Goal: Download file/media

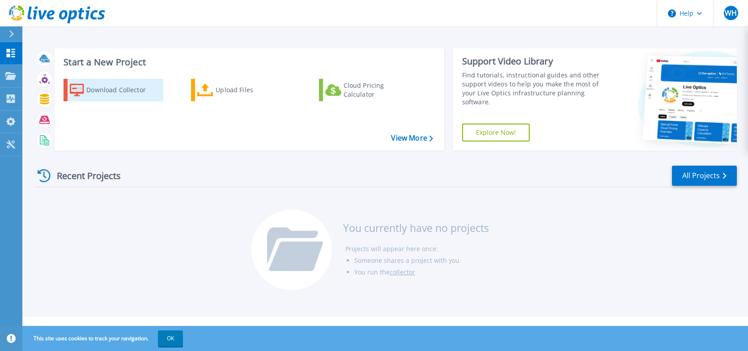
click at [132, 87] on div "Download Collector" at bounding box center [122, 90] width 72 height 18
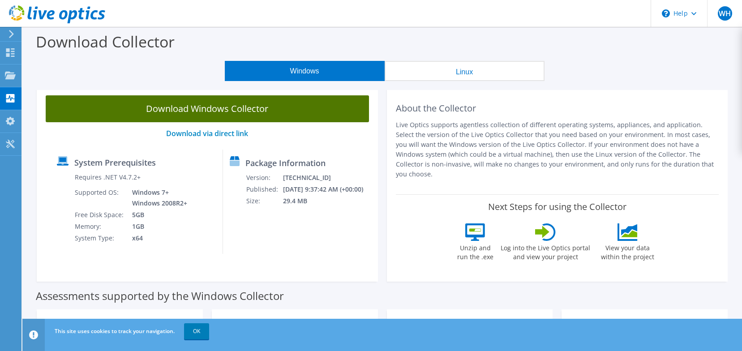
click at [210, 109] on link "Download Windows Collector" at bounding box center [207, 108] width 323 height 27
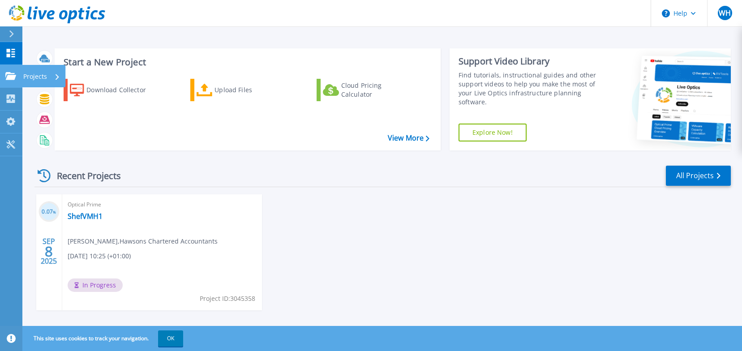
click at [17, 77] on div "Projects" at bounding box center [26, 76] width 42 height 8
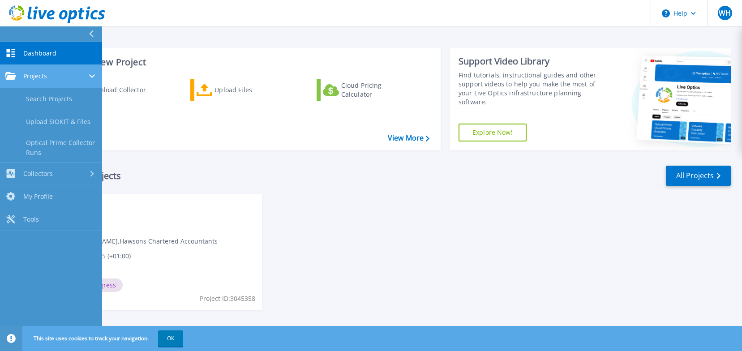
click at [53, 78] on div "Projects" at bounding box center [50, 76] width 91 height 8
click at [69, 82] on link "Projects Projects" at bounding box center [51, 76] width 102 height 23
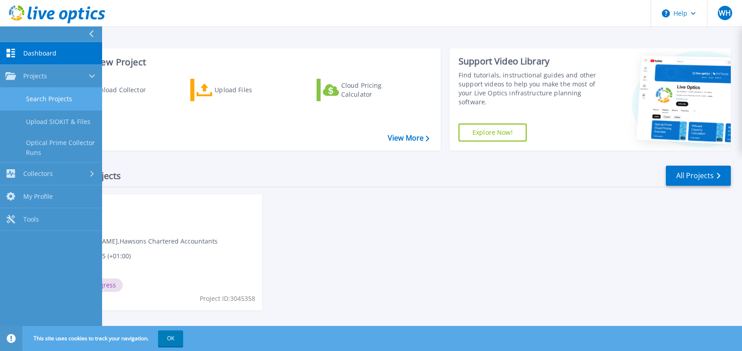
click at [62, 101] on link "Search Projects" at bounding box center [51, 99] width 102 height 23
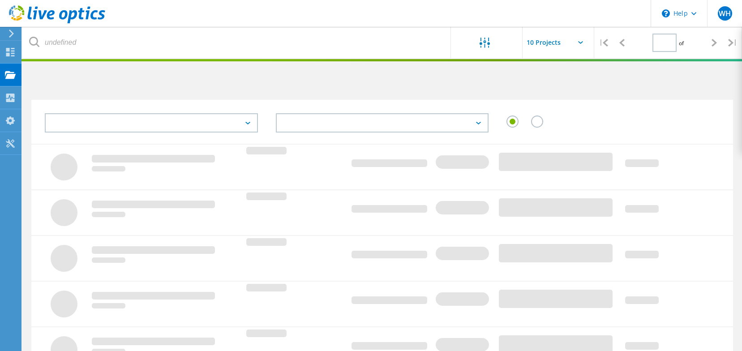
type input "1"
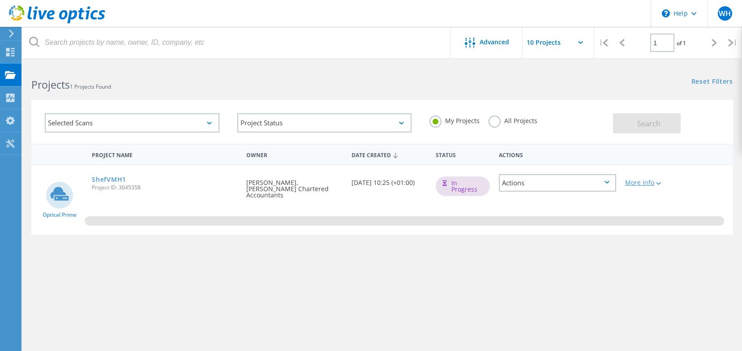
click at [654, 179] on div "More Info" at bounding box center [648, 182] width 47 height 6
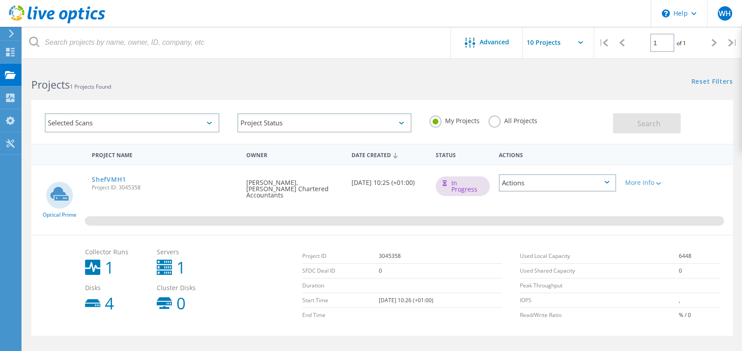
click at [674, 204] on div "0.16%" at bounding box center [381, 199] width 701 height 69
